Goal: Information Seeking & Learning: Learn about a topic

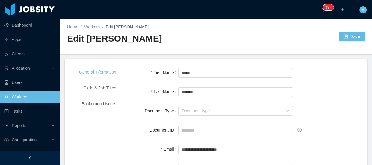
scroll to position [161, 0]
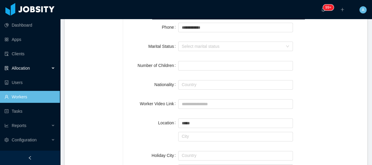
click at [21, 68] on span "Allocation" at bounding box center [21, 68] width 18 height 5
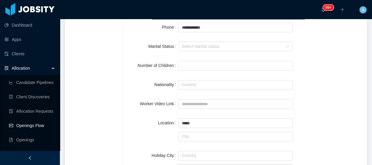
click at [41, 128] on link "Openings Flow" at bounding box center [32, 126] width 46 height 12
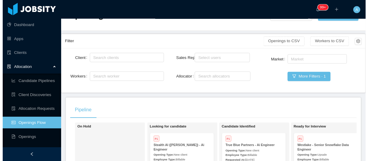
scroll to position [54, 0]
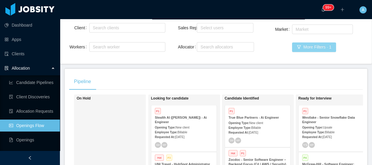
click at [308, 52] on div "Market Market More Filters · 1" at bounding box center [318, 41] width 102 height 37
click at [308, 47] on button "More Filters · 1" at bounding box center [314, 48] width 44 height 10
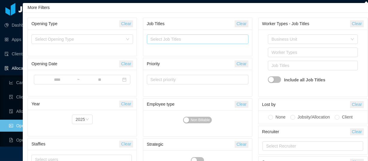
click at [215, 40] on div "Select Job Titles" at bounding box center [196, 39] width 92 height 6
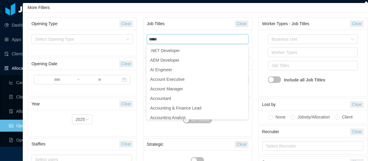
type input "****"
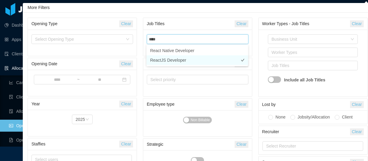
click at [165, 62] on li "ReactJS Developer" at bounding box center [198, 60] width 102 height 10
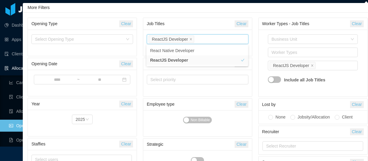
click at [262, 34] on div "Business Unit Worker Types Job Titles ReactJS Developer Include all Job Titles" at bounding box center [313, 63] width 102 height 60
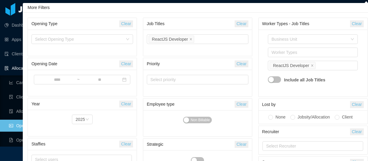
scroll to position [37, 0]
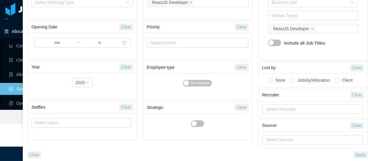
click at [364, 155] on button "Apply" at bounding box center [361, 155] width 14 height 7
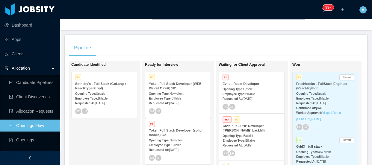
scroll to position [87, 0]
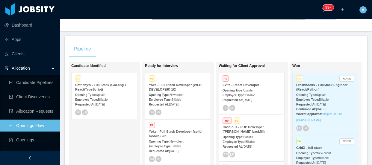
click at [242, 86] on strong "Evite - React Developer" at bounding box center [241, 85] width 37 height 4
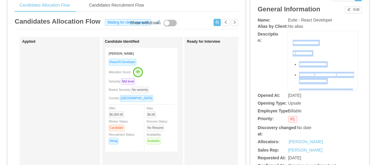
drag, startPoint x: 335, startPoint y: 55, endPoint x: 297, endPoint y: 42, distance: 40.2
click at [288, 43] on div "**********" at bounding box center [323, 61] width 70 height 60
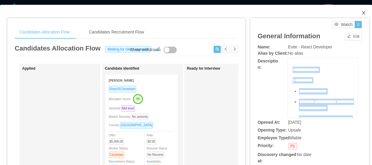
click at [361, 13] on icon "icon: close" at bounding box center [363, 12] width 5 height 5
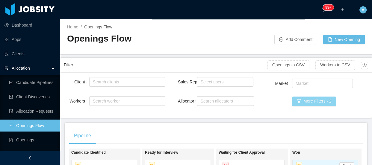
click at [307, 102] on button "More Filters · 2" at bounding box center [314, 102] width 44 height 10
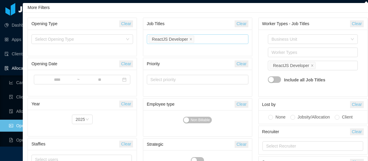
drag, startPoint x: 239, startPoint y: 24, endPoint x: 208, endPoint y: 39, distance: 35.0
click at [240, 24] on button "Clear" at bounding box center [241, 23] width 13 height 7
click at [207, 40] on div "Select Job Titles" at bounding box center [196, 39] width 92 height 6
type input "******"
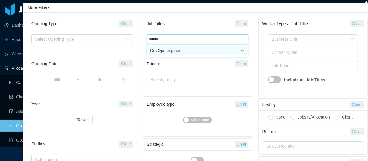
click at [176, 50] on li "DevOps engineer" at bounding box center [198, 51] width 102 height 10
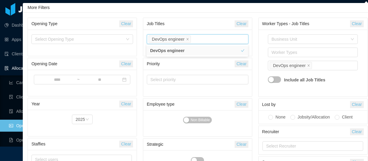
click at [258, 41] on div "Worker Types - Job Titles Clear Business Unit Worker Types Job Titles DevOps en…" at bounding box center [312, 100] width 115 height 169
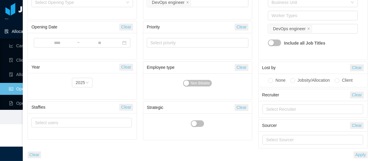
click at [357, 157] on button "Apply" at bounding box center [361, 155] width 14 height 7
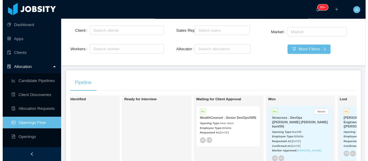
scroll to position [32, 0]
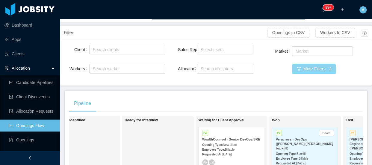
drag, startPoint x: 315, startPoint y: 72, endPoint x: 233, endPoint y: 40, distance: 87.6
click at [315, 72] on button "More Filters · 2" at bounding box center [314, 69] width 44 height 10
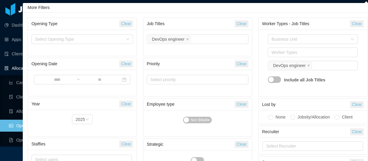
click at [234, 25] on div "Job Titles" at bounding box center [191, 23] width 88 height 11
click at [239, 23] on button "Clear" at bounding box center [241, 23] width 13 height 7
click at [199, 40] on div "Select Job Titles" at bounding box center [196, 39] width 92 height 6
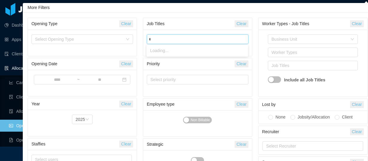
type input "***"
click at [177, 49] on li "IOS Developer" at bounding box center [198, 51] width 102 height 10
click at [261, 42] on div "Business Unit Worker Types Job Titles IOS Developer Include all Job Titles" at bounding box center [313, 63] width 109 height 67
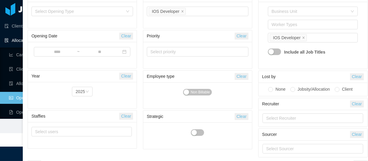
scroll to position [37, 0]
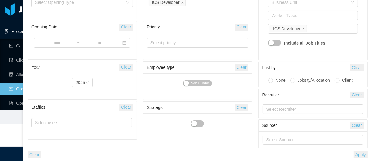
click at [356, 153] on button "Apply" at bounding box center [361, 155] width 14 height 7
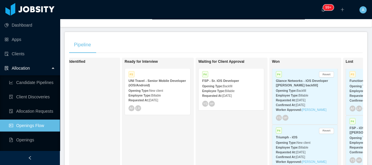
scroll to position [87, 0]
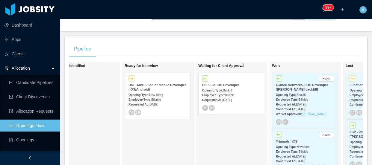
click at [219, 108] on div "YS MP" at bounding box center [231, 108] width 58 height 6
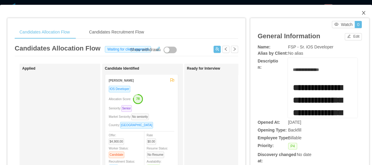
click at [362, 12] on icon "icon: close" at bounding box center [363, 13] width 3 height 4
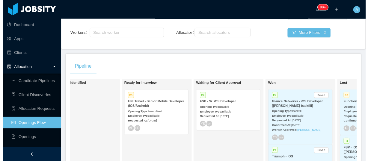
scroll to position [5, 0]
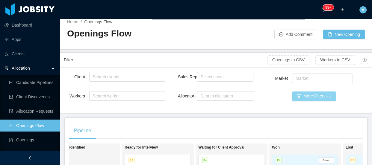
click at [316, 92] on button "More Filters · 2" at bounding box center [314, 97] width 44 height 10
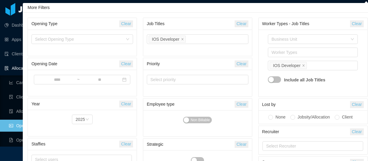
click at [237, 22] on button "Clear" at bounding box center [241, 23] width 13 height 7
click at [216, 42] on div "Select Job Titles" at bounding box center [196, 39] width 92 height 6
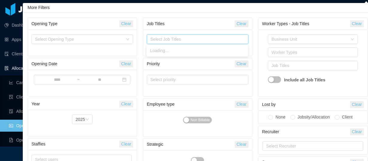
type input "*"
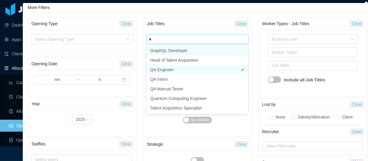
click at [167, 69] on li "QA Engineer" at bounding box center [198, 70] width 102 height 10
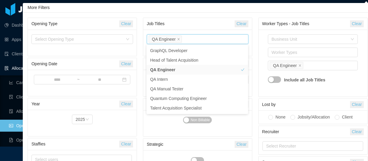
click at [263, 76] on div "Business Unit Worker Types Job Titles QA Engineer Include all Job Titles" at bounding box center [313, 63] width 102 height 60
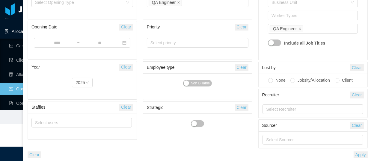
drag, startPoint x: 363, startPoint y: 156, endPoint x: 357, endPoint y: 155, distance: 5.7
click at [363, 155] on button "Apply" at bounding box center [361, 155] width 14 height 7
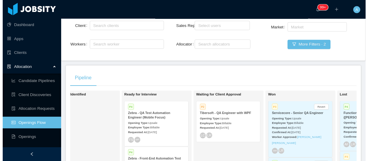
scroll to position [5, 0]
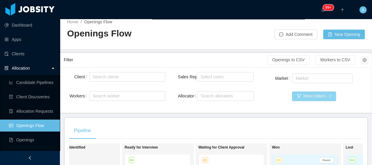
click at [316, 96] on button "More Filters · 2" at bounding box center [314, 97] width 44 height 10
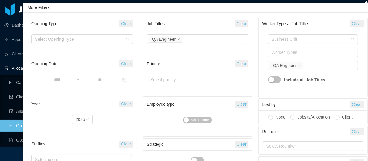
click at [245, 24] on button "Clear" at bounding box center [241, 23] width 13 height 7
click at [204, 39] on div "Select Job Titles" at bounding box center [196, 39] width 92 height 6
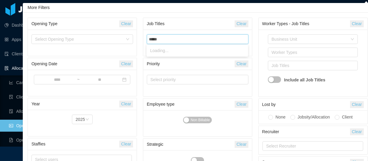
type input "******"
click at [201, 50] on li "DevOps engineer" at bounding box center [198, 51] width 102 height 10
click at [258, 45] on div "Worker Types - Job Titles Clear Business Unit Worker Types Job Titles DevOps en…" at bounding box center [312, 100] width 115 height 169
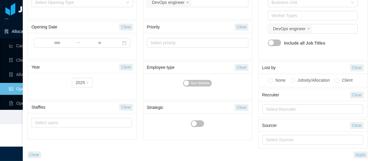
click at [364, 153] on button "Apply" at bounding box center [361, 155] width 14 height 7
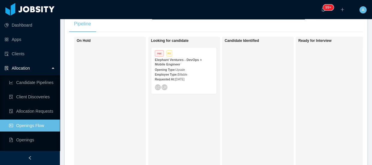
scroll to position [87, 0]
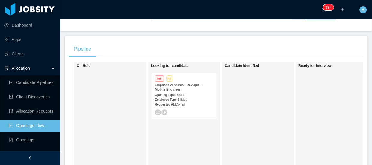
click at [194, 89] on div "Elephant Ventures - DevOps + Mobile Engineer" at bounding box center [184, 87] width 58 height 9
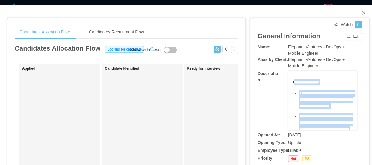
drag, startPoint x: 315, startPoint y: 102, endPoint x: 292, endPoint y: 70, distance: 39.3
click at [292, 71] on div "**********" at bounding box center [323, 101] width 70 height 60
copy div "**********"
click at [339, 107] on span "**********" at bounding box center [326, 99] width 55 height 17
click at [330, 95] on span "**********" at bounding box center [326, 99] width 55 height 17
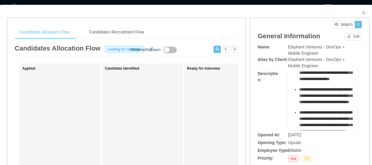
scroll to position [54, 0]
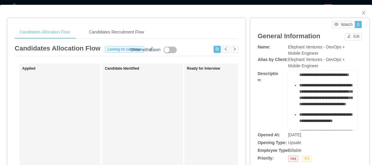
click at [312, 77] on span "**********" at bounding box center [325, 68] width 53 height 17
copy span "******"
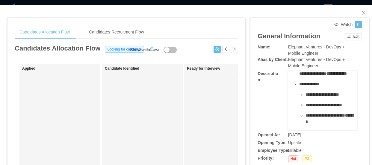
scroll to position [109, 0]
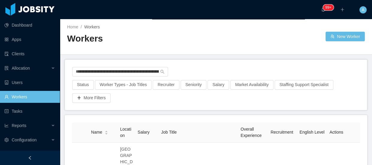
scroll to position [0, 32]
drag, startPoint x: 76, startPoint y: 73, endPoint x: 251, endPoint y: 69, distance: 175.1
click at [248, 72] on div "**********" at bounding box center [216, 73] width 288 height 13
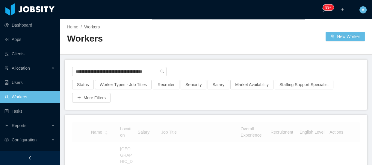
scroll to position [0, 2]
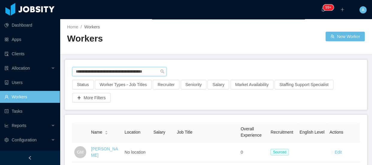
scroll to position [0, 2]
drag, startPoint x: 87, startPoint y: 73, endPoint x: 267, endPoint y: 57, distance: 181.2
click at [260, 62] on div "**********" at bounding box center [216, 85] width 302 height 50
type input "*"
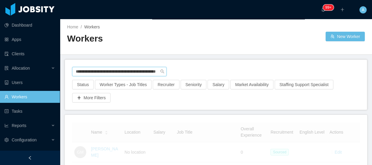
scroll to position [0, 23]
type input "**********"
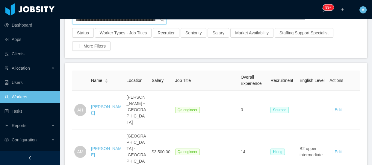
scroll to position [54, 0]
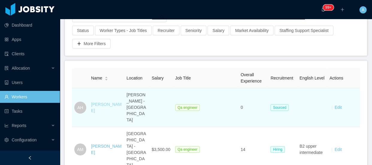
click at [97, 105] on link "[PERSON_NAME]" at bounding box center [106, 107] width 31 height 11
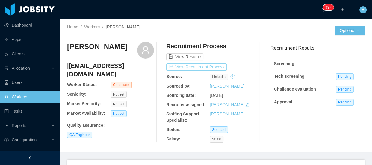
click at [219, 69] on button "View Recruitment Process" at bounding box center [196, 67] width 61 height 7
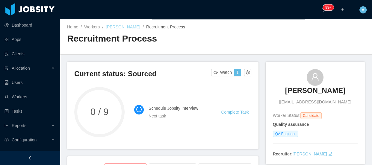
click at [117, 27] on link "[PERSON_NAME]" at bounding box center [123, 27] width 34 height 5
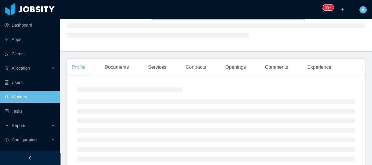
scroll to position [82, 0]
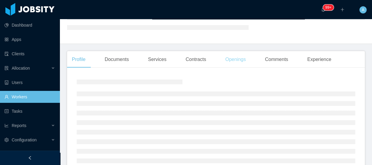
click at [244, 62] on div "Openings" at bounding box center [236, 59] width 30 height 17
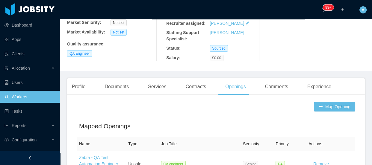
scroll to position [121, 0]
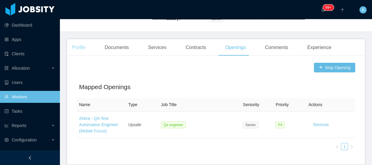
click at [83, 48] on div "Profile" at bounding box center [78, 47] width 23 height 17
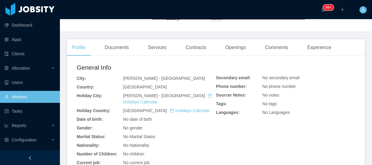
scroll to position [230, 0]
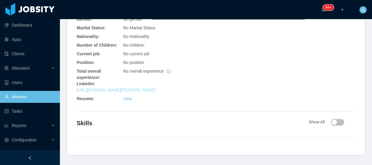
click at [128, 88] on link "[URL][DOMAIN_NAME][PERSON_NAME]" at bounding box center [116, 90] width 79 height 5
click at [21, 98] on link "Workers" at bounding box center [29, 97] width 51 height 12
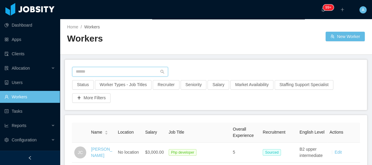
click at [126, 68] on input "text" at bounding box center [120, 72] width 96 height 10
paste input "**********"
type input "**********"
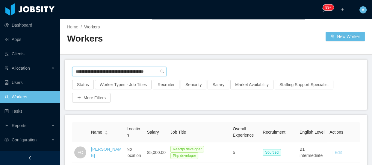
click at [132, 67] on input "**********" at bounding box center [119, 72] width 94 height 10
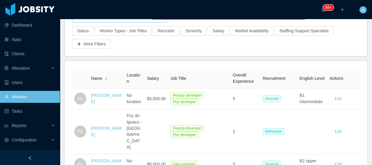
scroll to position [54, 0]
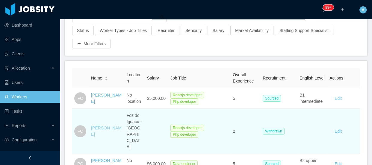
click at [98, 127] on link "[PERSON_NAME]" at bounding box center [106, 131] width 31 height 11
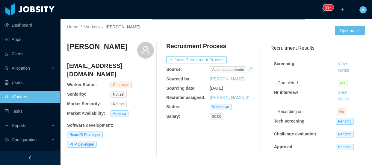
click at [336, 101] on button "Notes" at bounding box center [344, 99] width 16 height 7
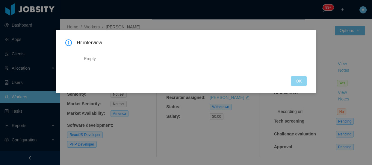
click at [301, 84] on button "OK" at bounding box center [299, 81] width 16 height 10
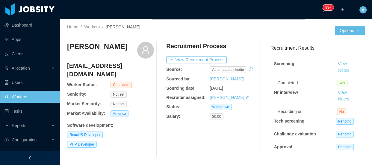
click at [339, 72] on button "Notes" at bounding box center [344, 70] width 16 height 7
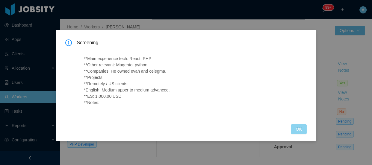
click at [302, 126] on button "OK" at bounding box center [299, 130] width 16 height 10
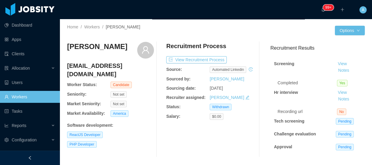
click at [203, 54] on div "Recruitment Process View Recruitment Process Source: automated linkedin Sourced…" at bounding box center [209, 100] width 87 height 116
click at [204, 60] on button "View Recruitment Process" at bounding box center [196, 59] width 61 height 7
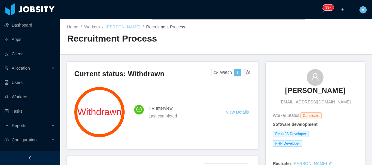
click at [126, 28] on link "[PERSON_NAME]" at bounding box center [123, 27] width 34 height 5
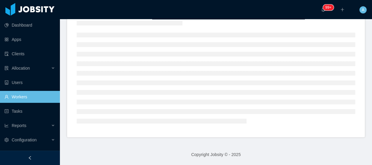
scroll to position [165, 0]
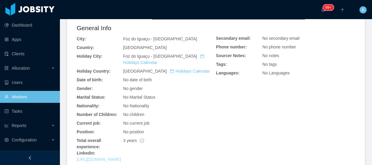
click at [121, 157] on link "[URL][DOMAIN_NAME]" at bounding box center [99, 159] width 44 height 5
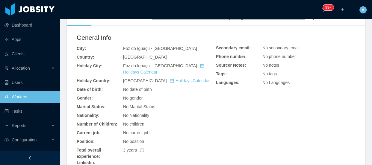
scroll to position [184, 0]
